Goal: Information Seeking & Learning: Learn about a topic

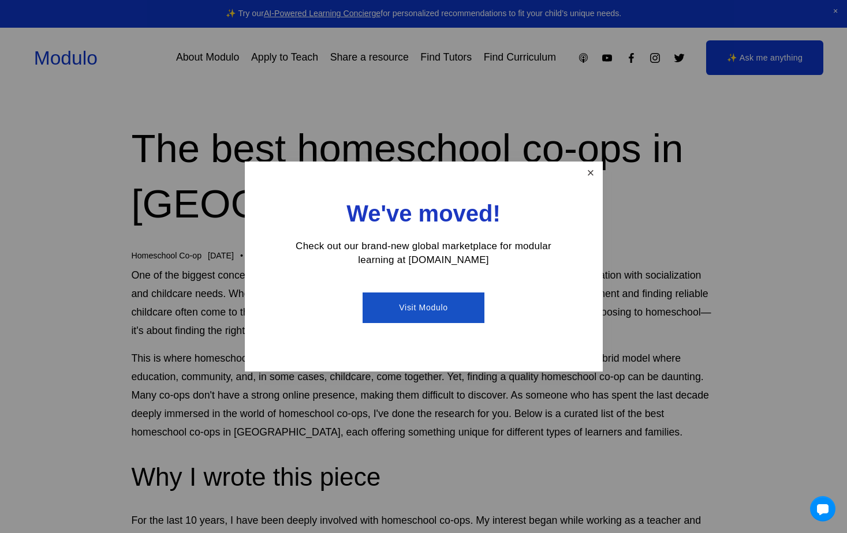
click at [589, 174] on link "Close" at bounding box center [590, 173] width 20 height 20
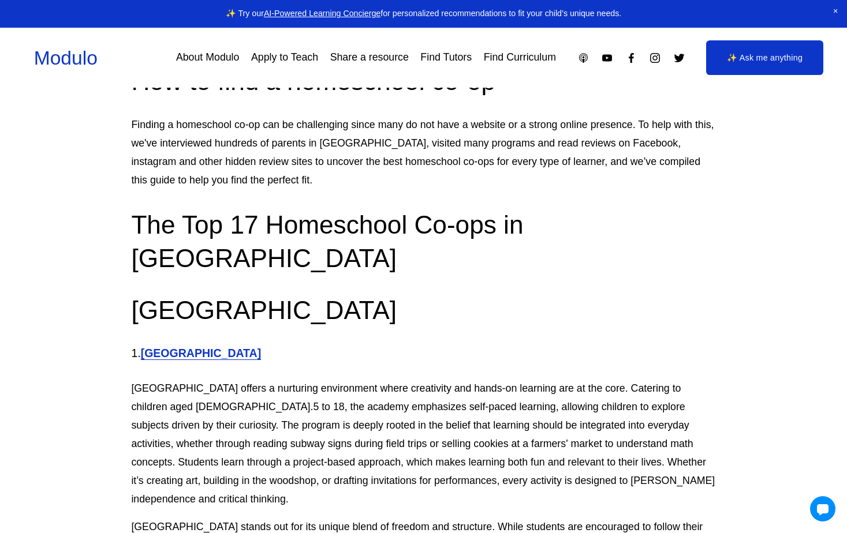
scroll to position [1273, 0]
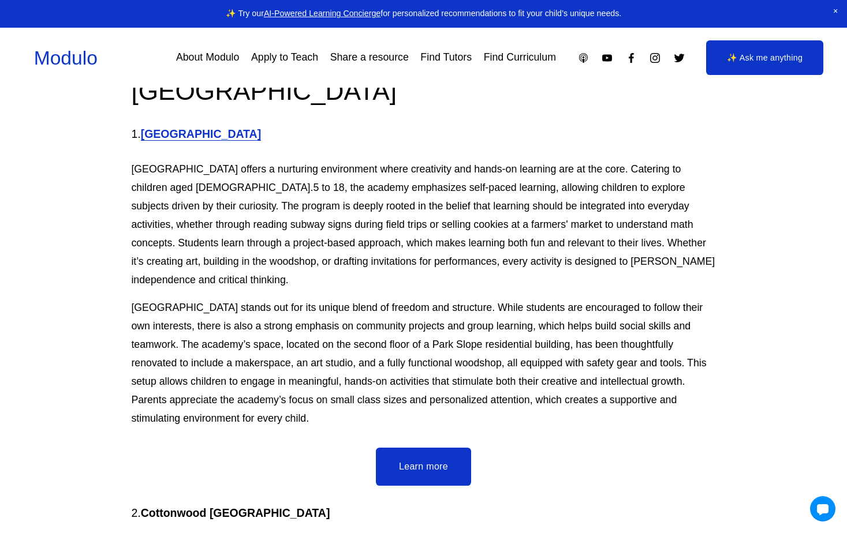
click at [514, 59] on link "Find Curriculum" at bounding box center [520, 58] width 72 height 21
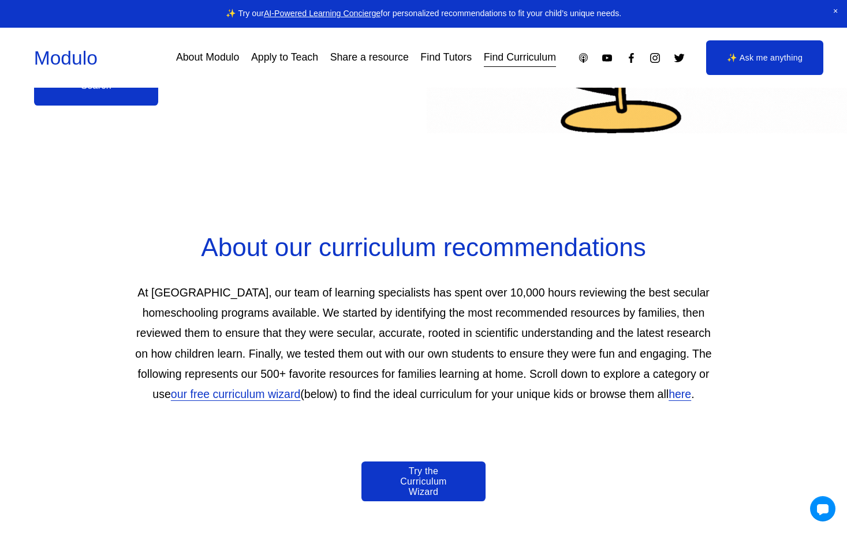
scroll to position [407, 0]
